Goal: Check status: Check status

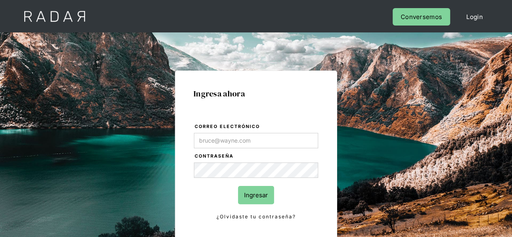
type input "[PERSON_NAME][EMAIL_ADDRESS][PERSON_NAME][DOMAIN_NAME]"
drag, startPoint x: 317, startPoint y: 199, endPoint x: 256, endPoint y: 192, distance: 61.4
click at [316, 199] on form "Correo electrónico juan.vallejos@monnetpayments.com Contraseña Ingresar ¿Olvida…" at bounding box center [255, 171] width 125 height 99
click at [256, 191] on input "Ingresar" at bounding box center [256, 195] width 36 height 18
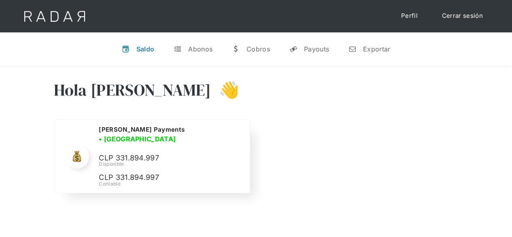
click at [122, 153] on p "CLP 331.894.997" at bounding box center [159, 158] width 121 height 12
copy p "331.894.997"
